Goal: Task Accomplishment & Management: Manage account settings

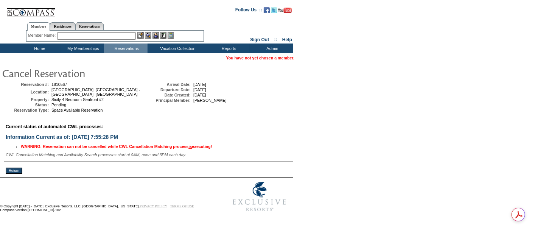
click at [66, 34] on input "text" at bounding box center [96, 36] width 79 height 8
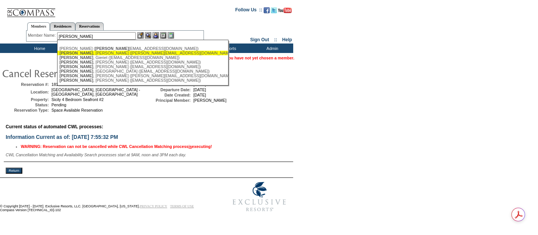
type input "[PERSON_NAME] ([PERSON_NAME][EMAIL_ADDRESS][DOMAIN_NAME])"
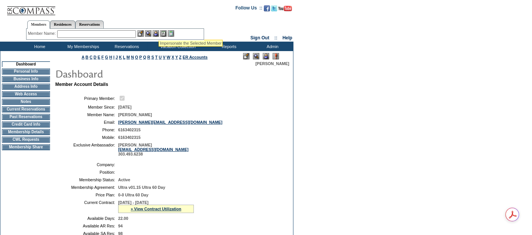
click at [158, 31] on img at bounding box center [156, 33] width 6 height 6
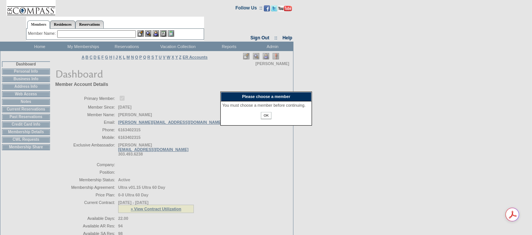
click at [264, 119] on input "OK" at bounding box center [266, 115] width 10 height 7
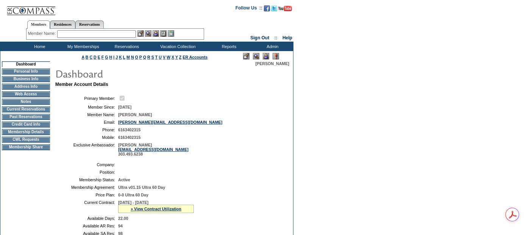
click at [40, 135] on td "Membership Details" at bounding box center [26, 132] width 48 height 6
